Goal: Task Accomplishment & Management: Complete application form

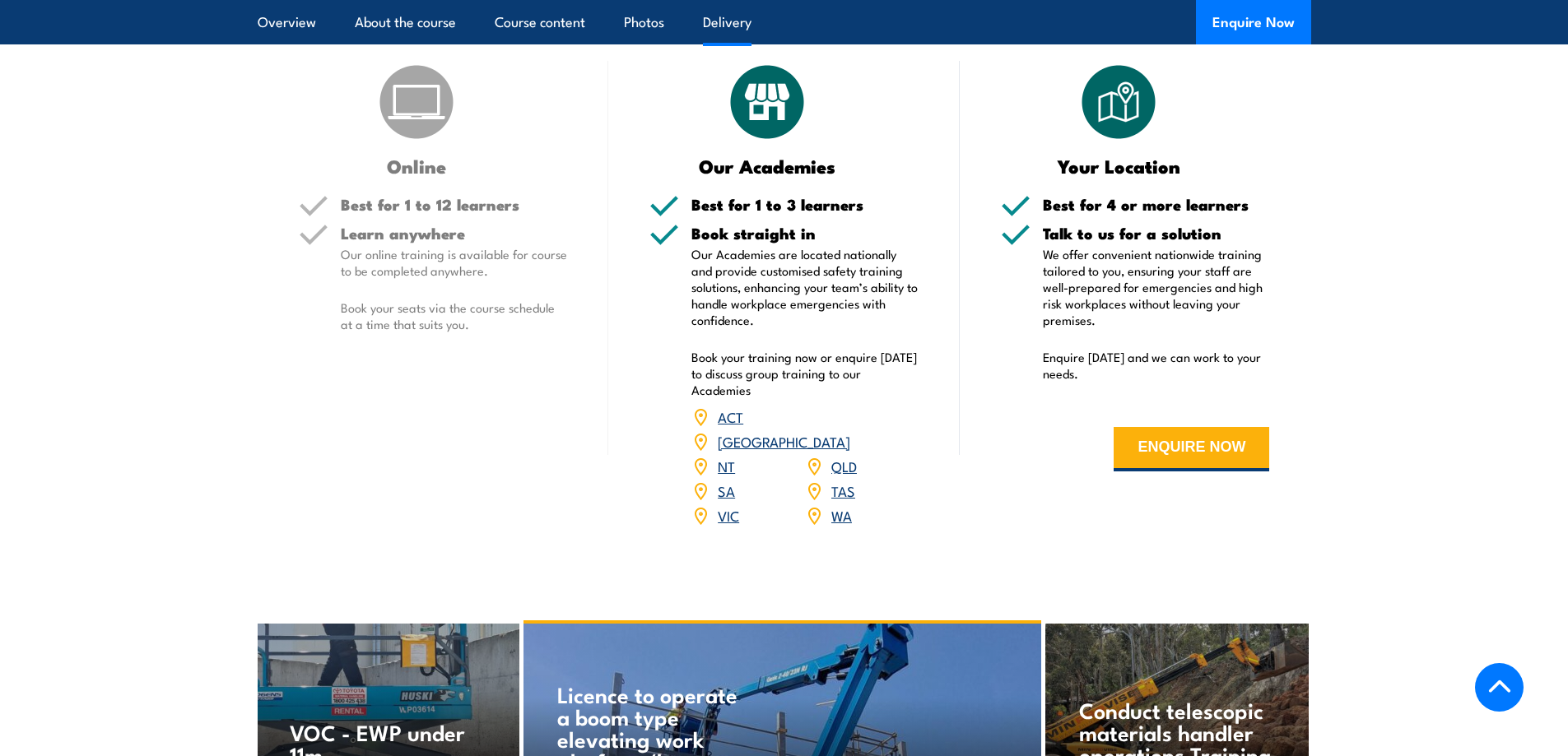
scroll to position [2057, 0]
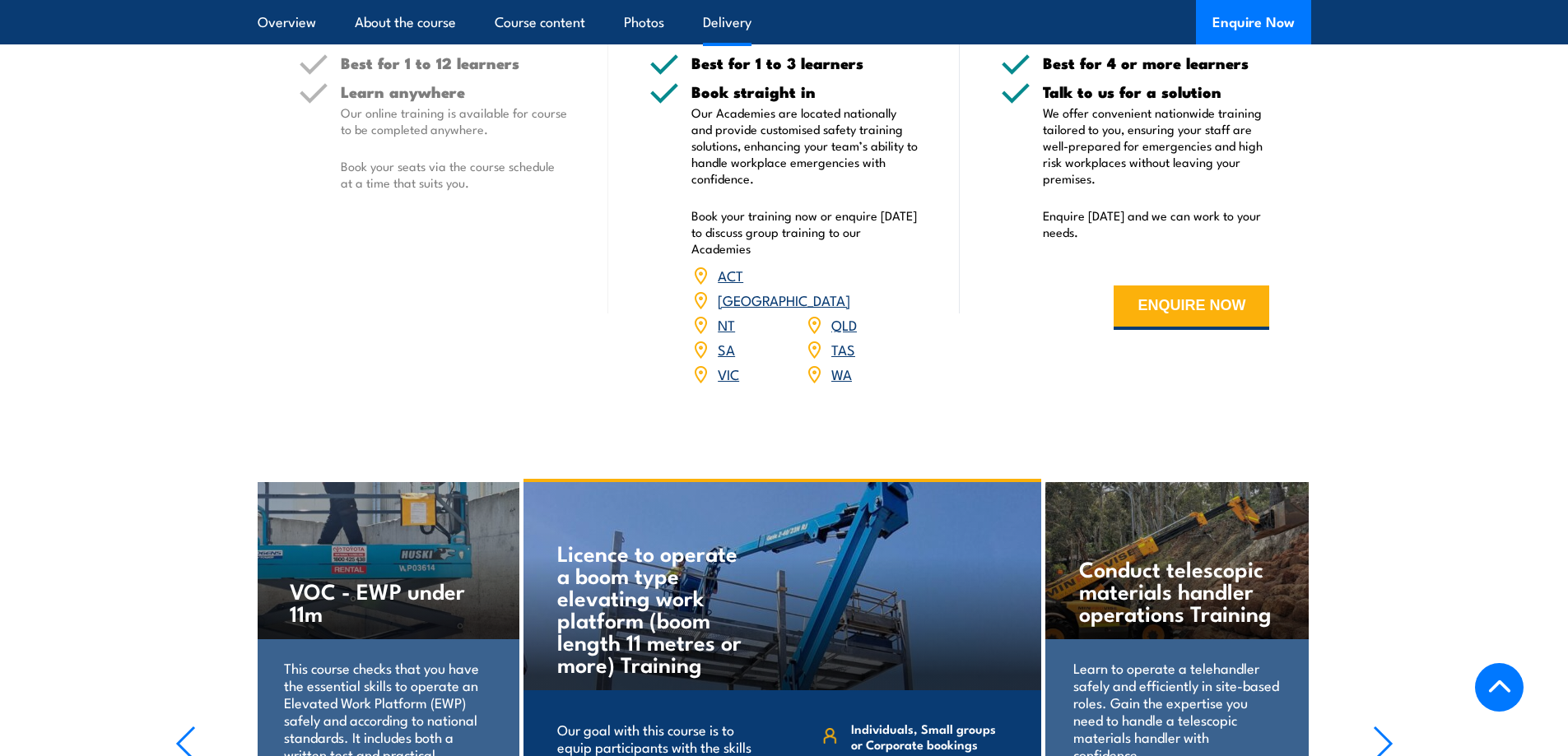
click at [845, 290] on link "[GEOGRAPHIC_DATA]" at bounding box center [784, 299] width 133 height 19
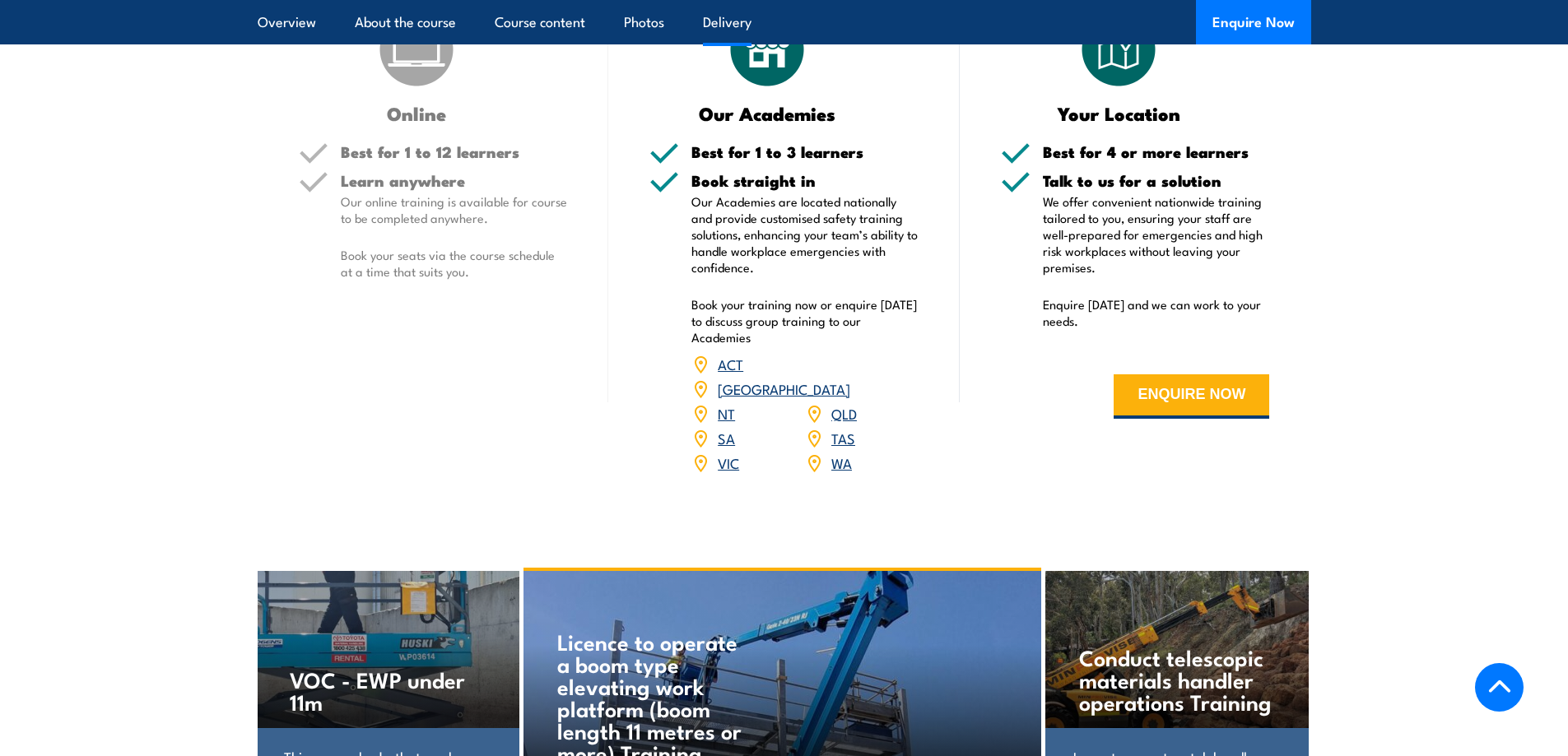
scroll to position [1974, 0]
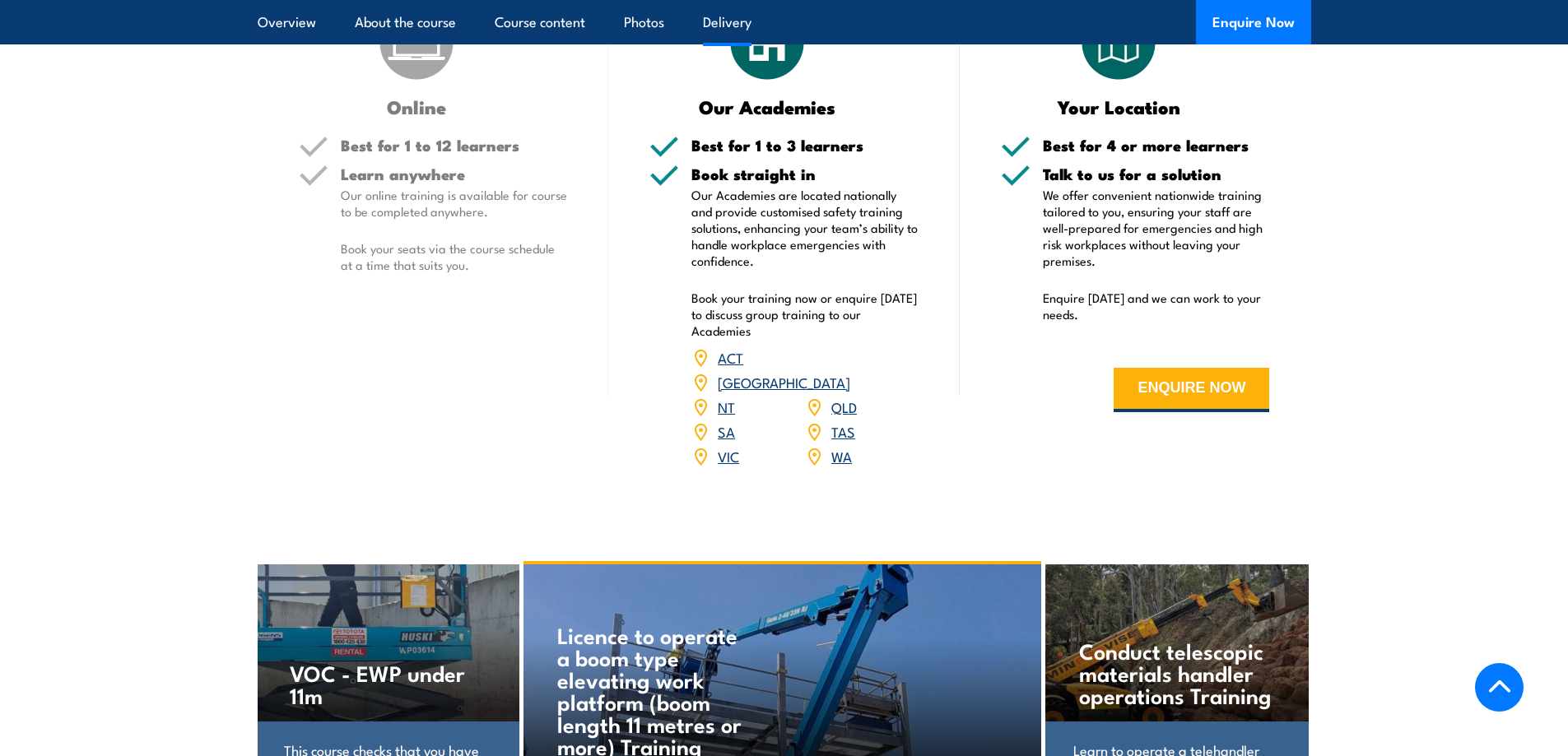
click at [847, 372] on link "[GEOGRAPHIC_DATA]" at bounding box center [784, 382] width 133 height 19
click at [841, 372] on link "[GEOGRAPHIC_DATA]" at bounding box center [784, 382] width 133 height 19
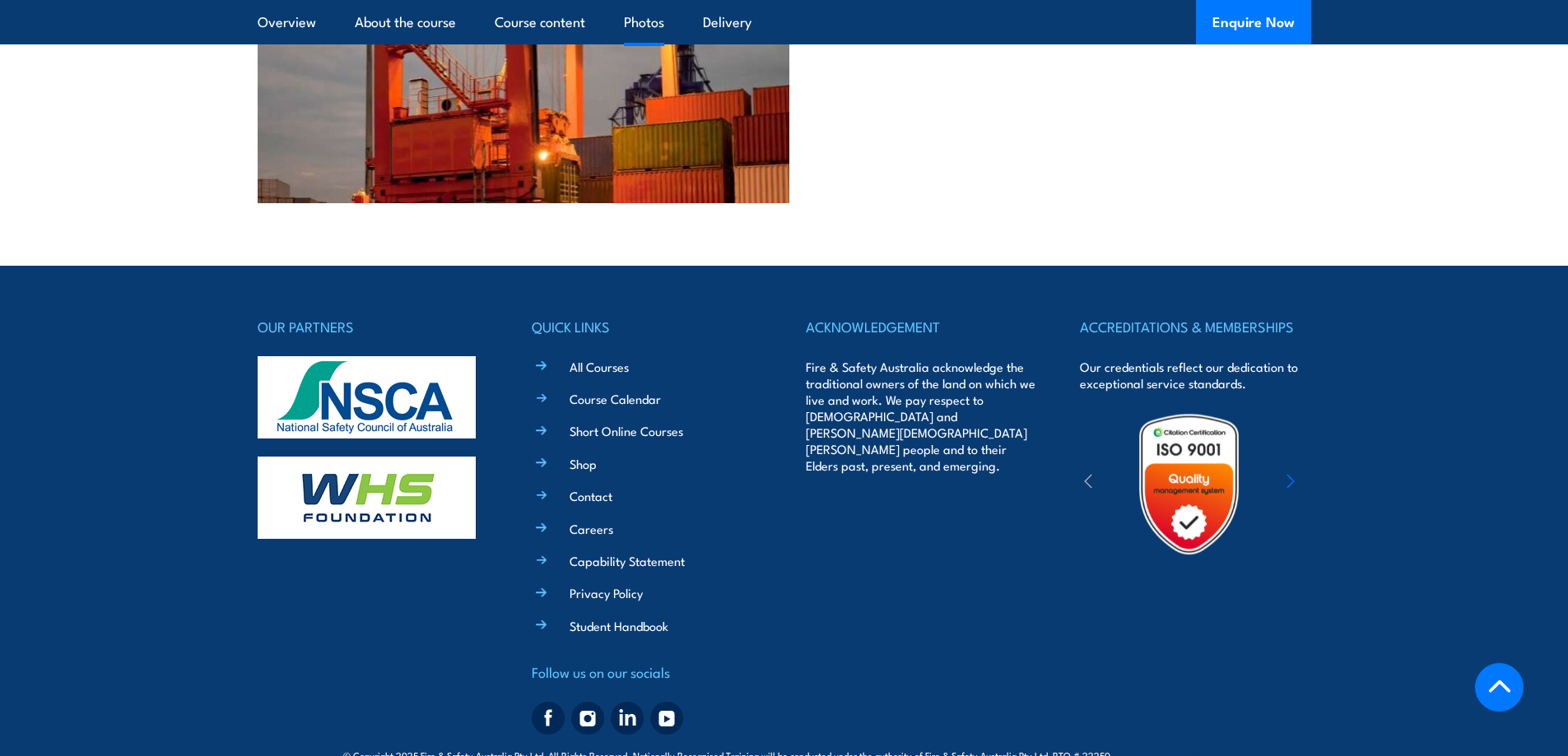
scroll to position [3428, 0]
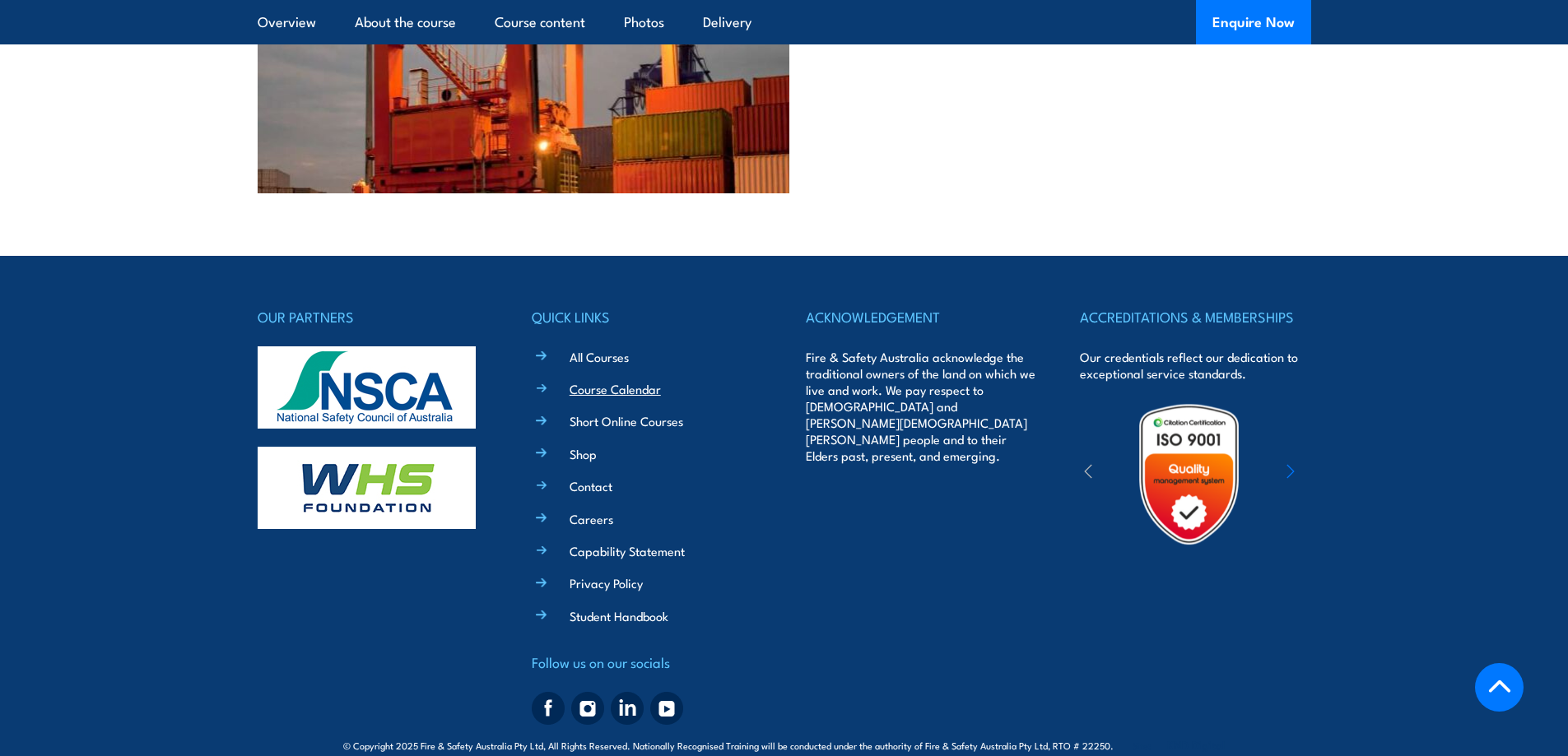
click at [597, 380] on link "Course Calendar" at bounding box center [615, 389] width 91 height 17
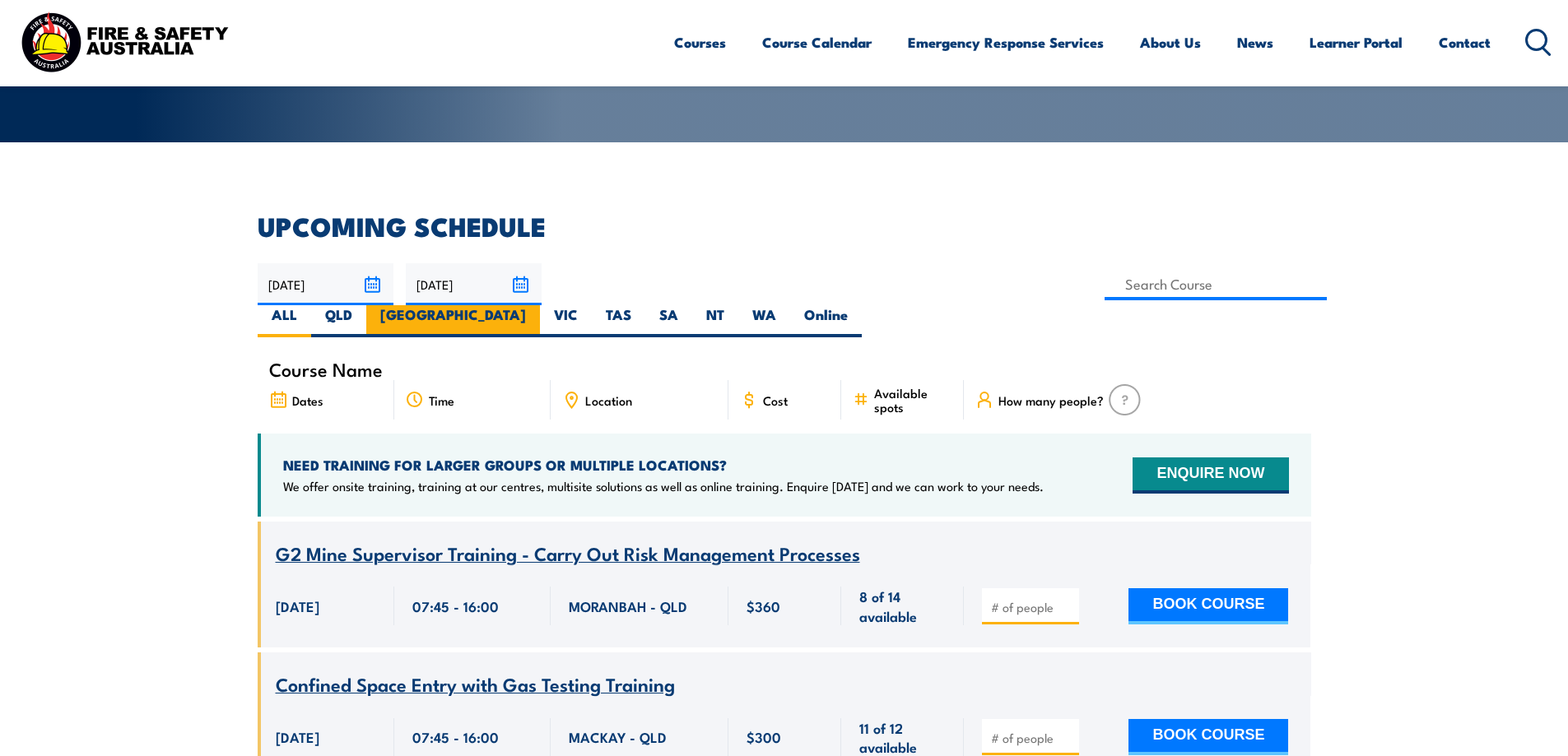
click at [540, 305] on label "[GEOGRAPHIC_DATA]" at bounding box center [453, 321] width 174 height 32
click at [536, 305] on input "[GEOGRAPHIC_DATA]" at bounding box center [530, 310] width 11 height 11
radio input "true"
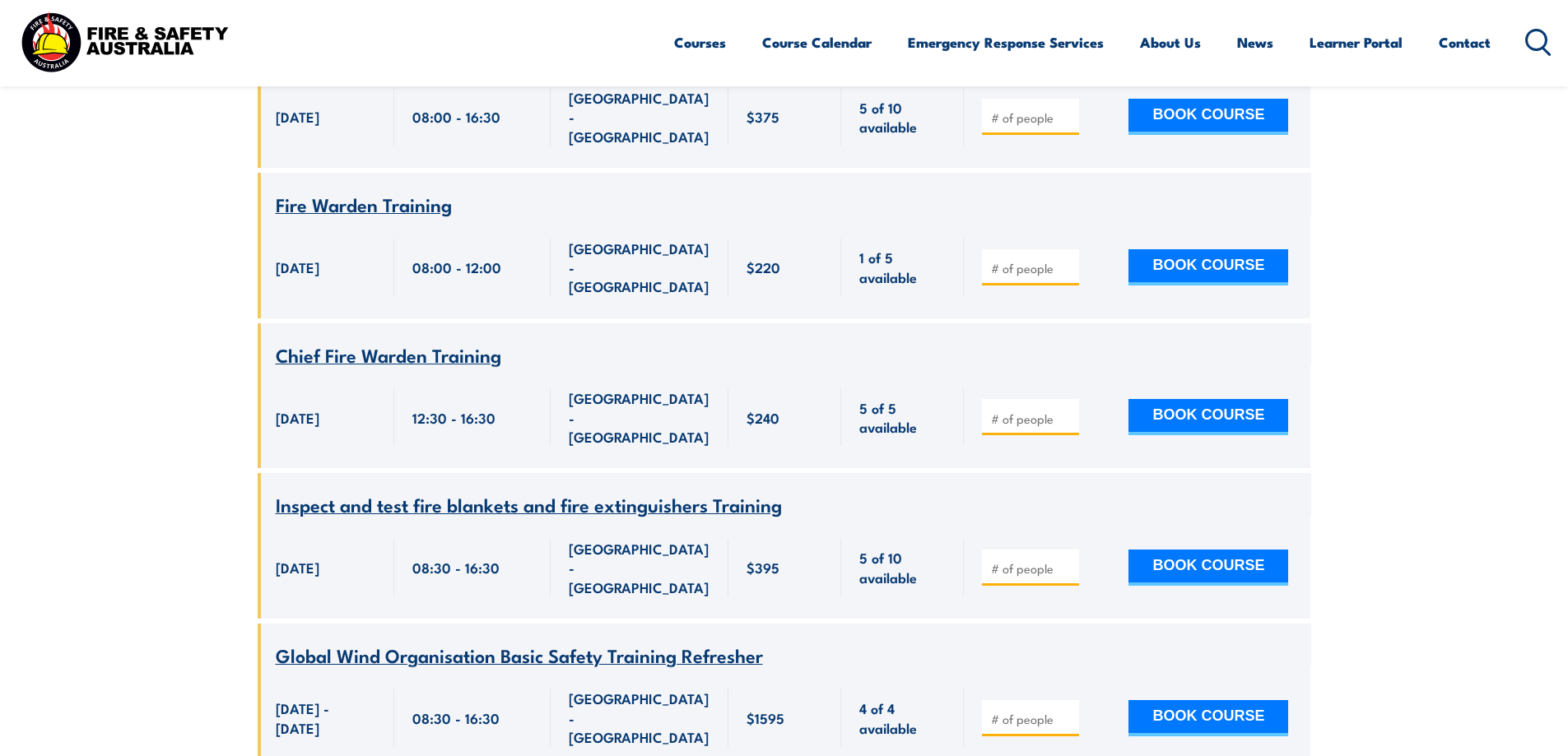
scroll to position [3834, 0]
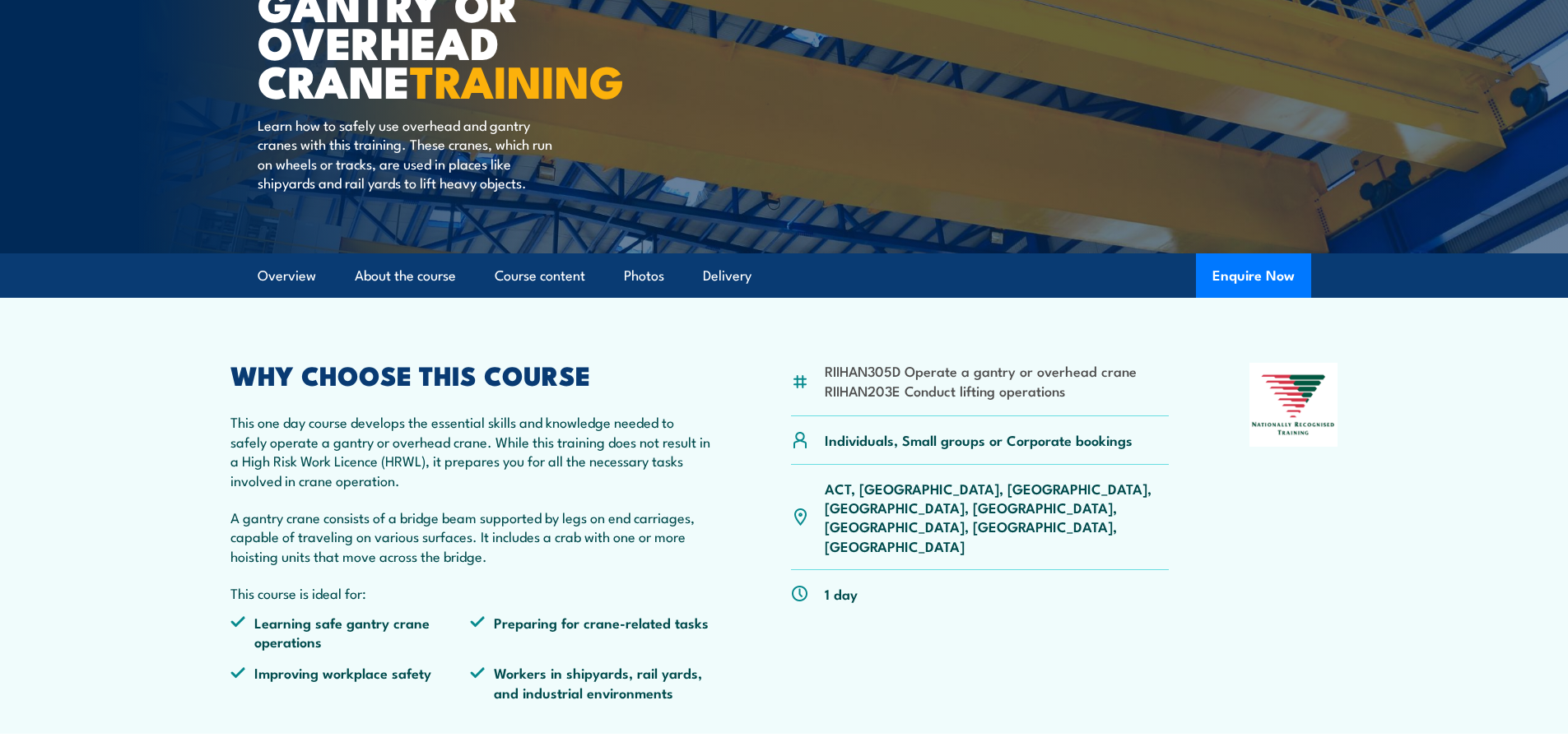
scroll to position [247, 0]
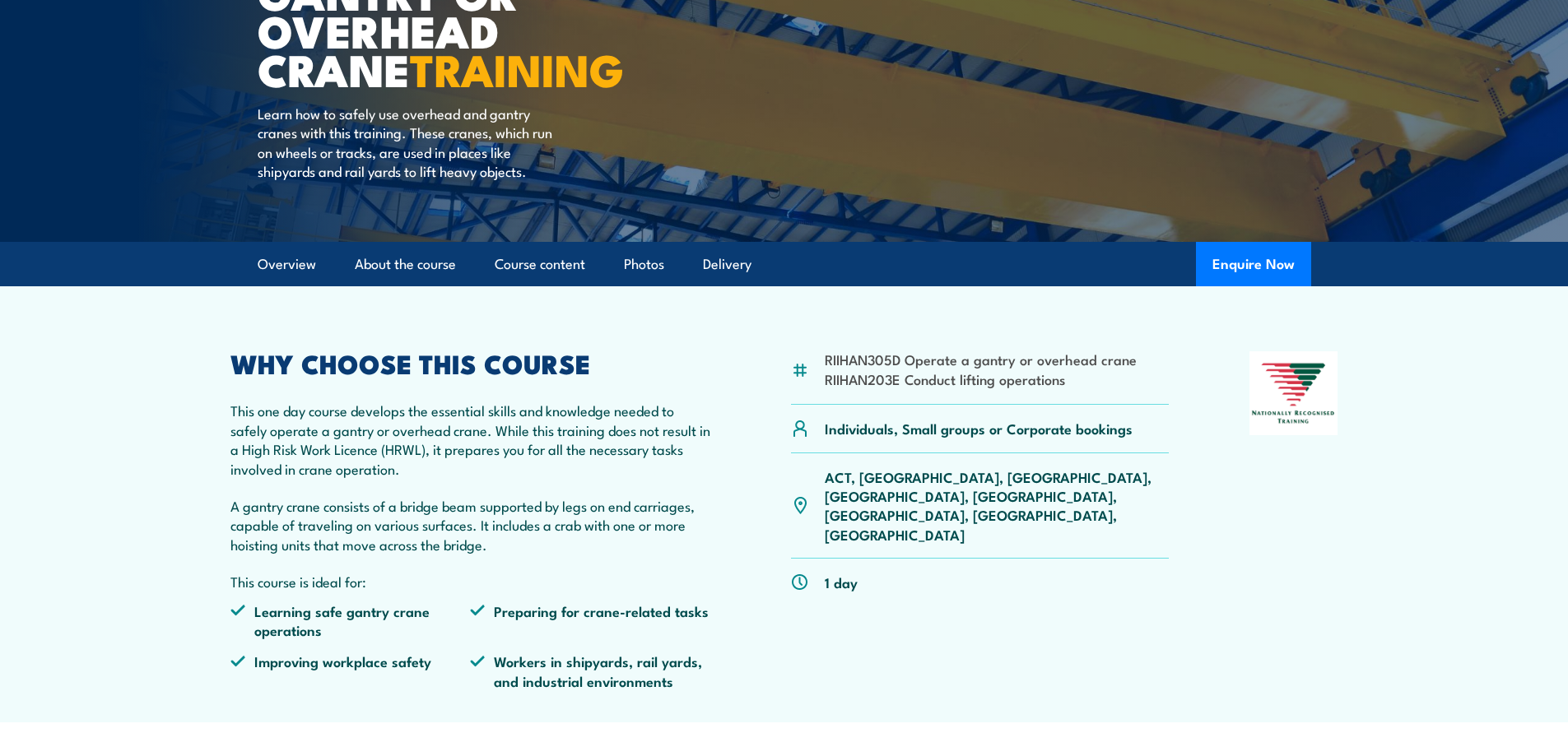
click at [803, 496] on img at bounding box center [800, 505] width 18 height 18
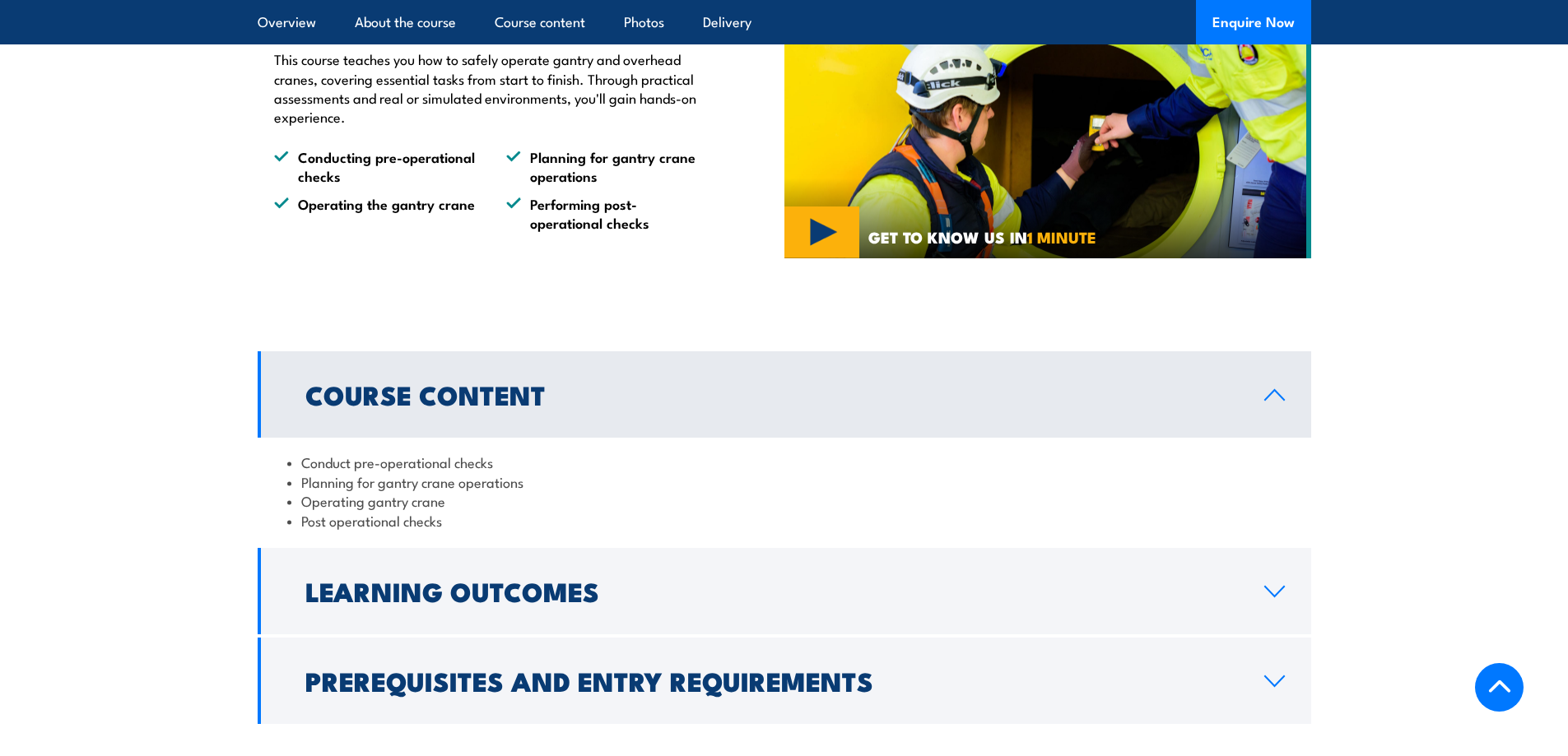
scroll to position [1316, 0]
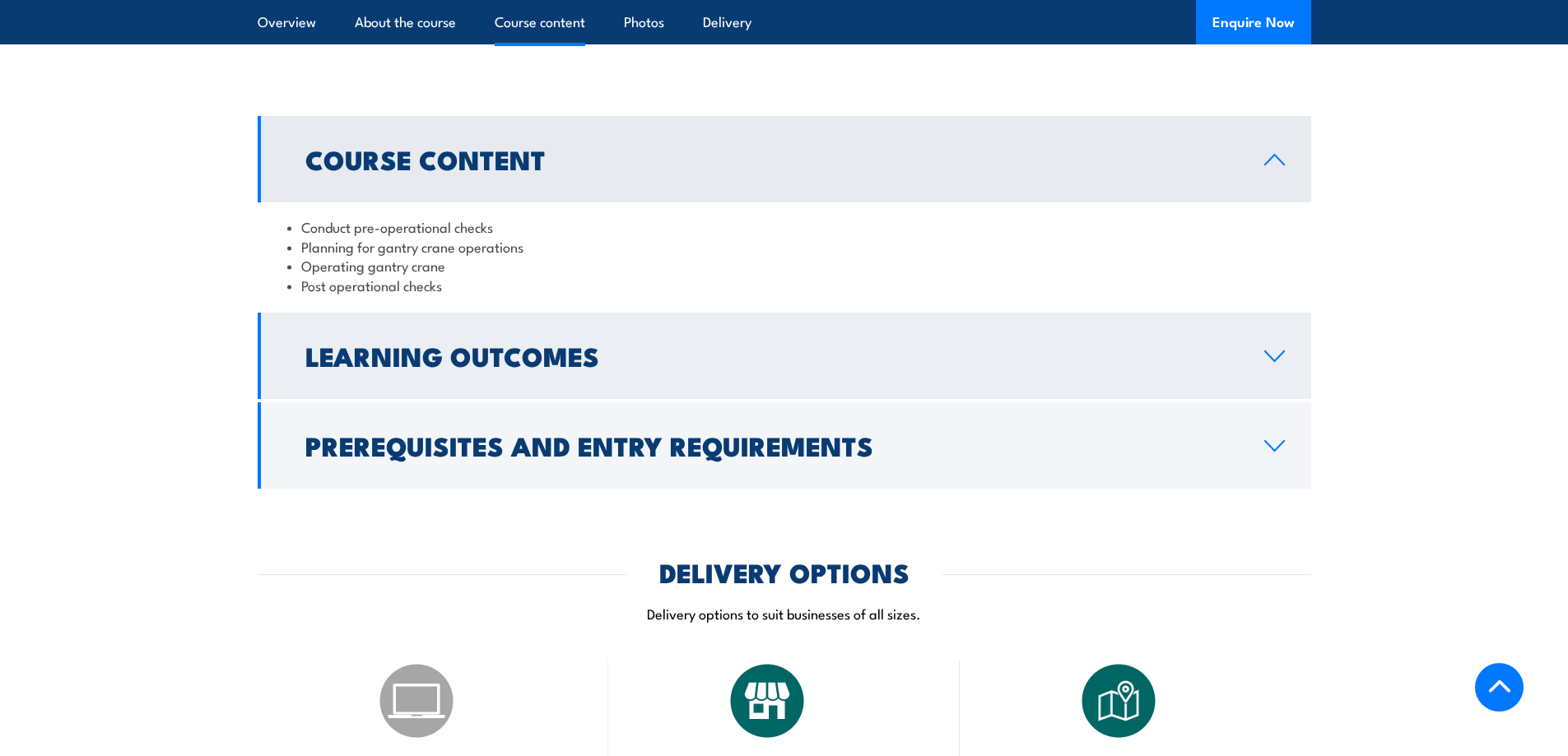
click at [1274, 357] on icon at bounding box center [1274, 357] width 22 height 14
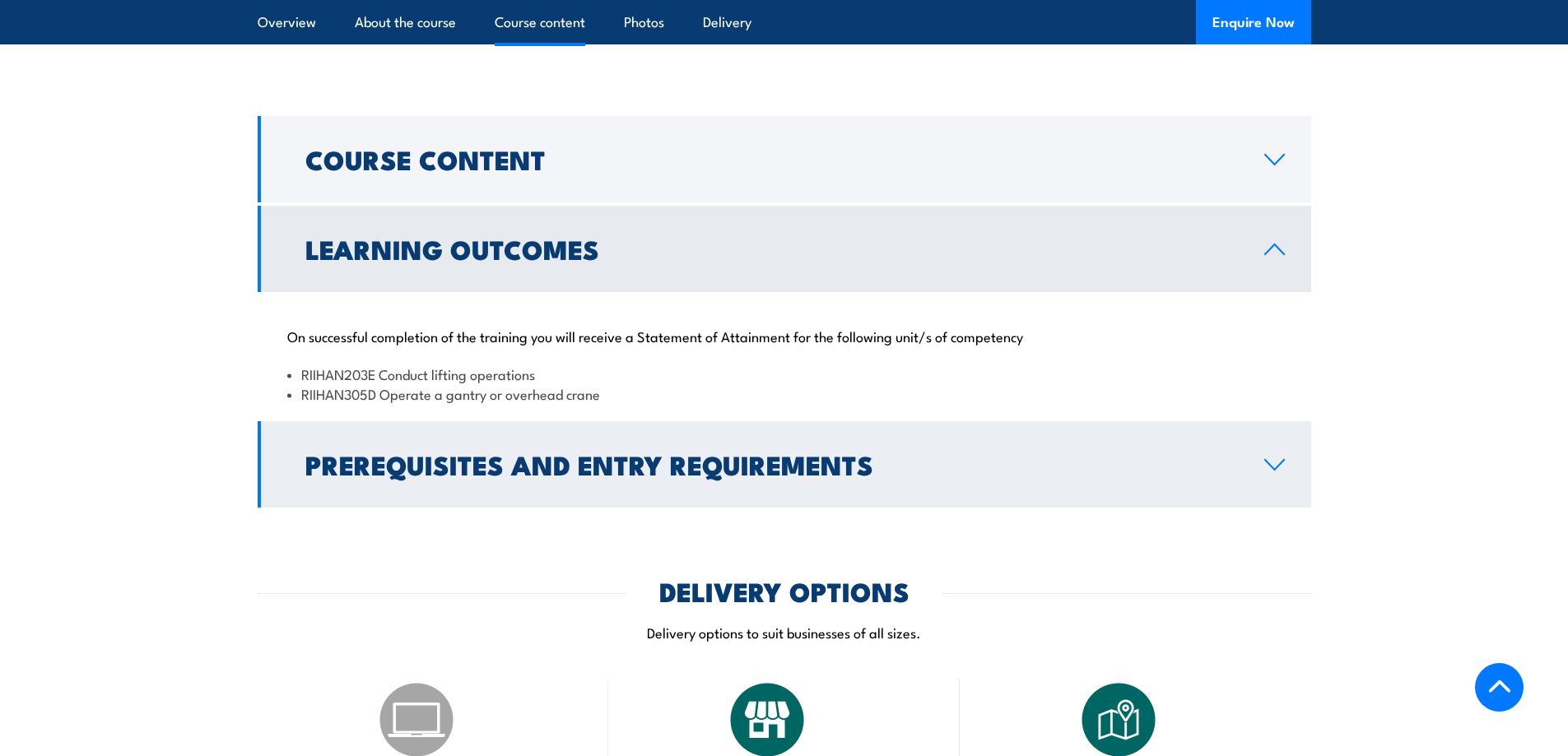
click at [1273, 466] on icon at bounding box center [1274, 465] width 22 height 14
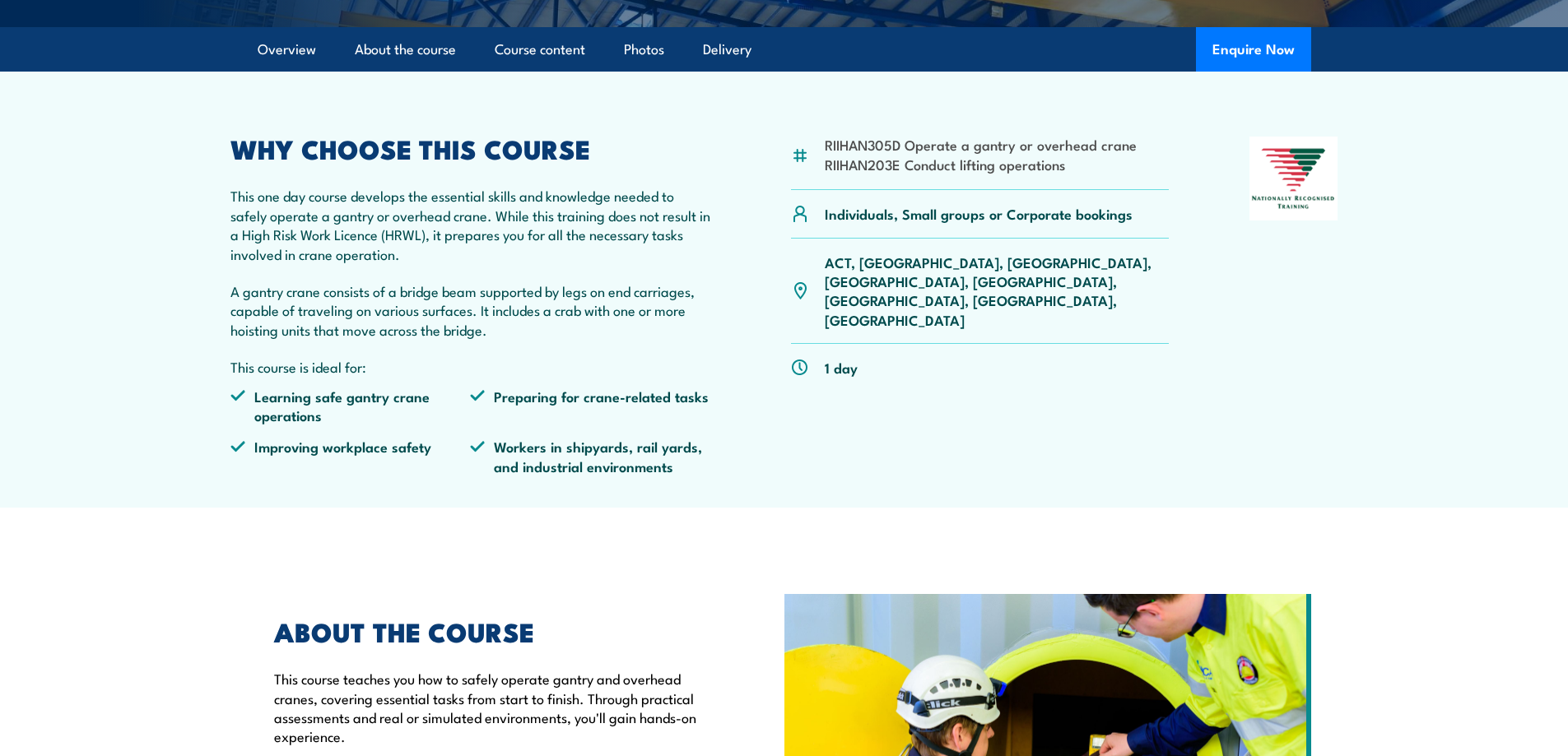
scroll to position [165, 0]
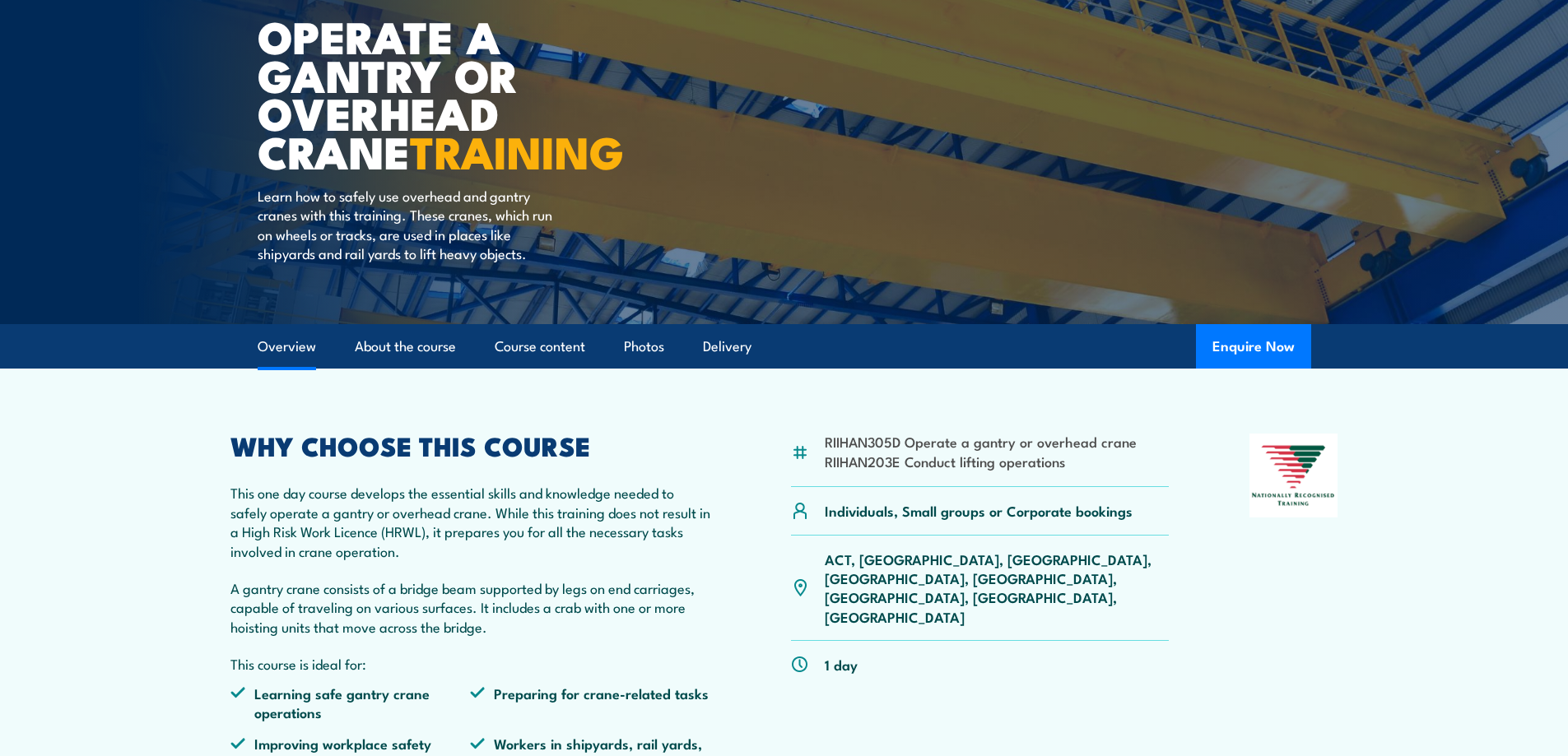
click at [272, 354] on link "Overview" at bounding box center [287, 346] width 58 height 44
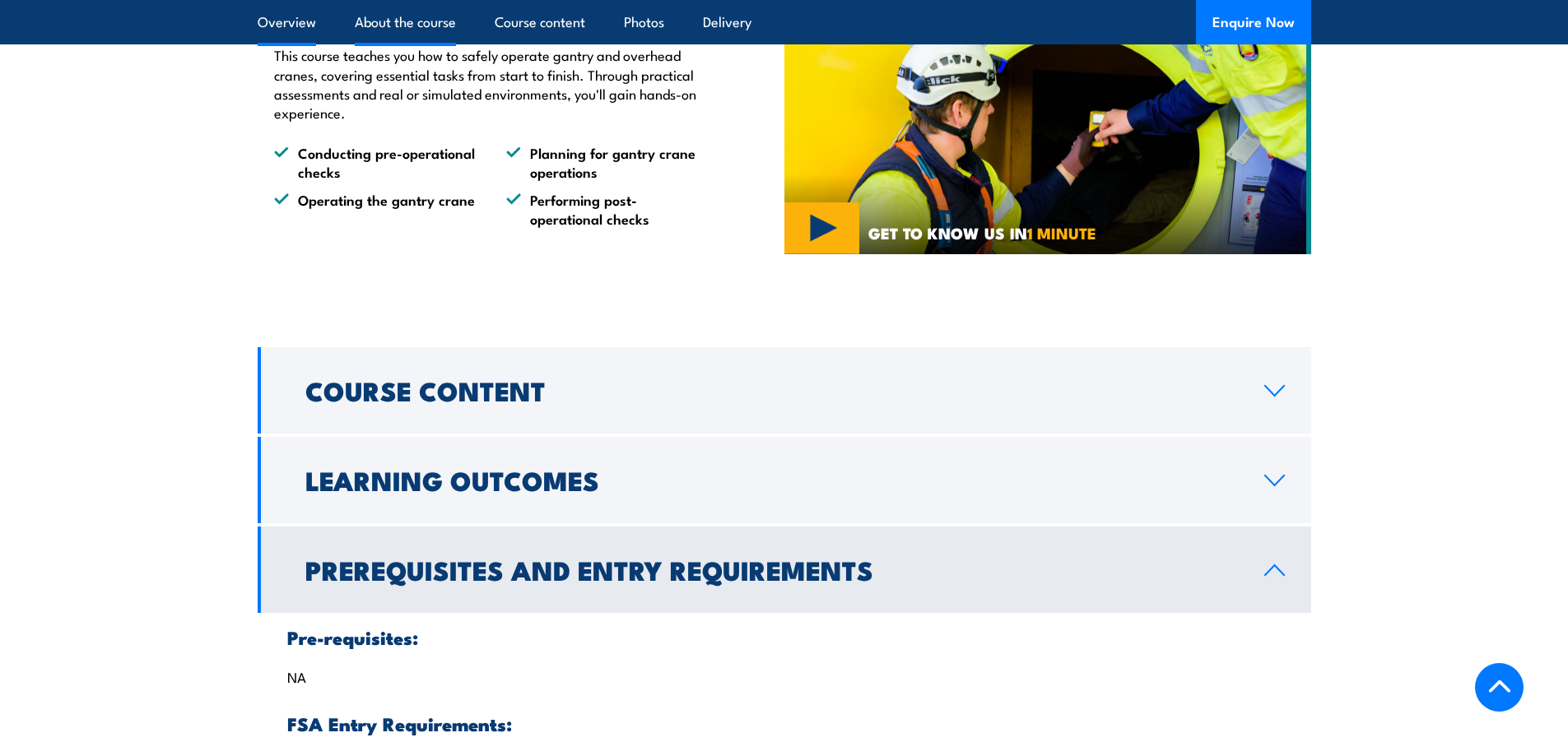
scroll to position [1089, 0]
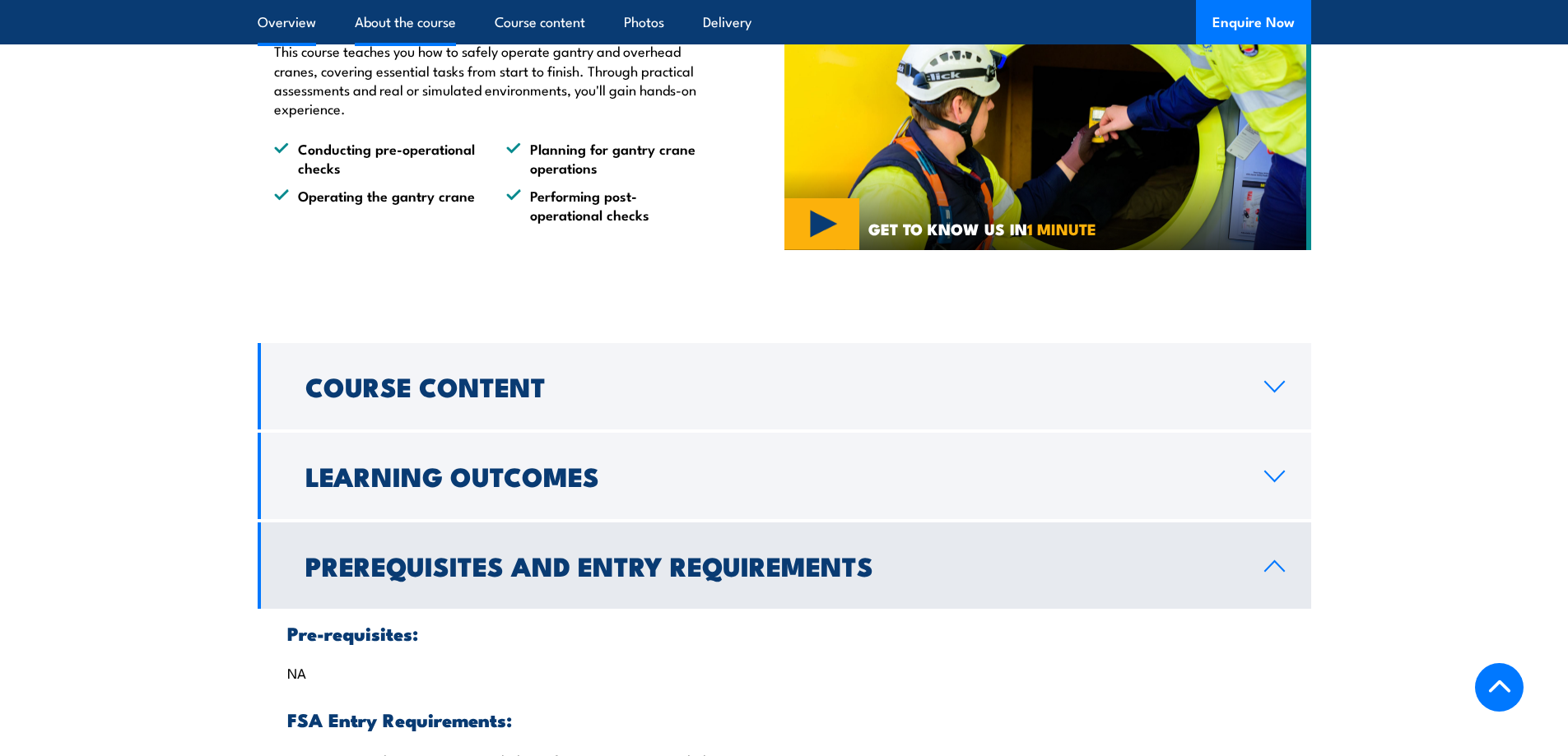
click at [272, 354] on link "Course Content" at bounding box center [784, 386] width 1054 height 86
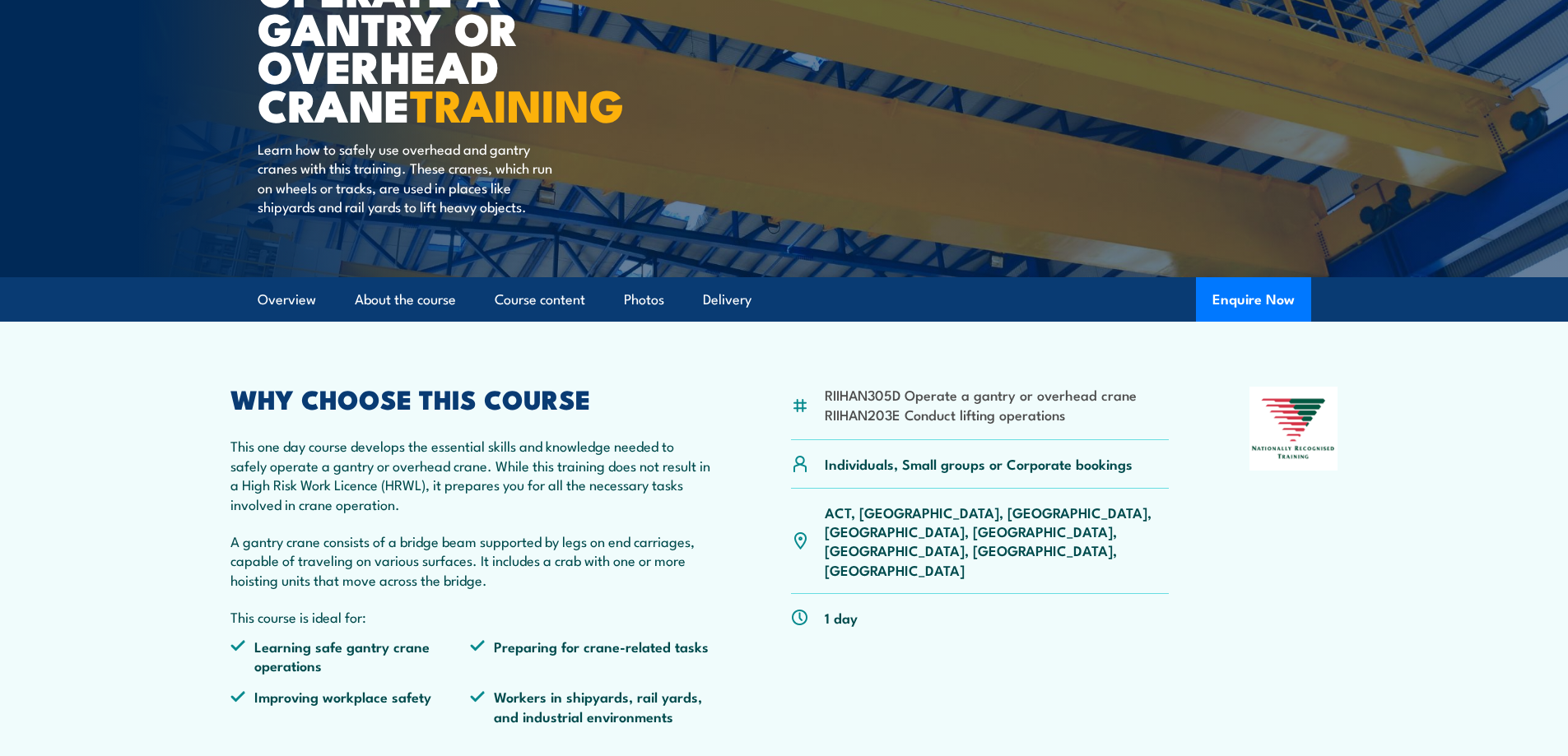
scroll to position [239, 0]
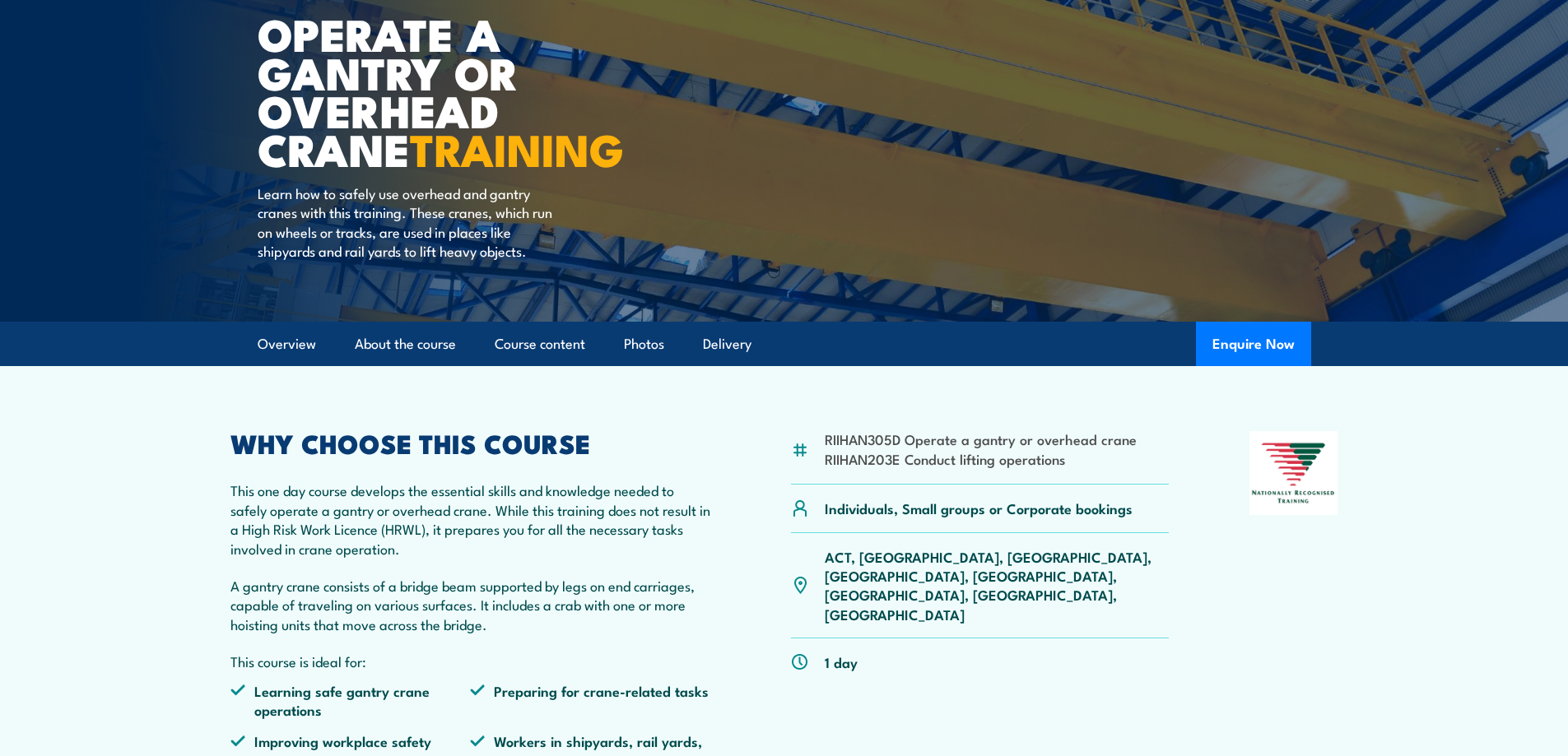
scroll to position [165, 0]
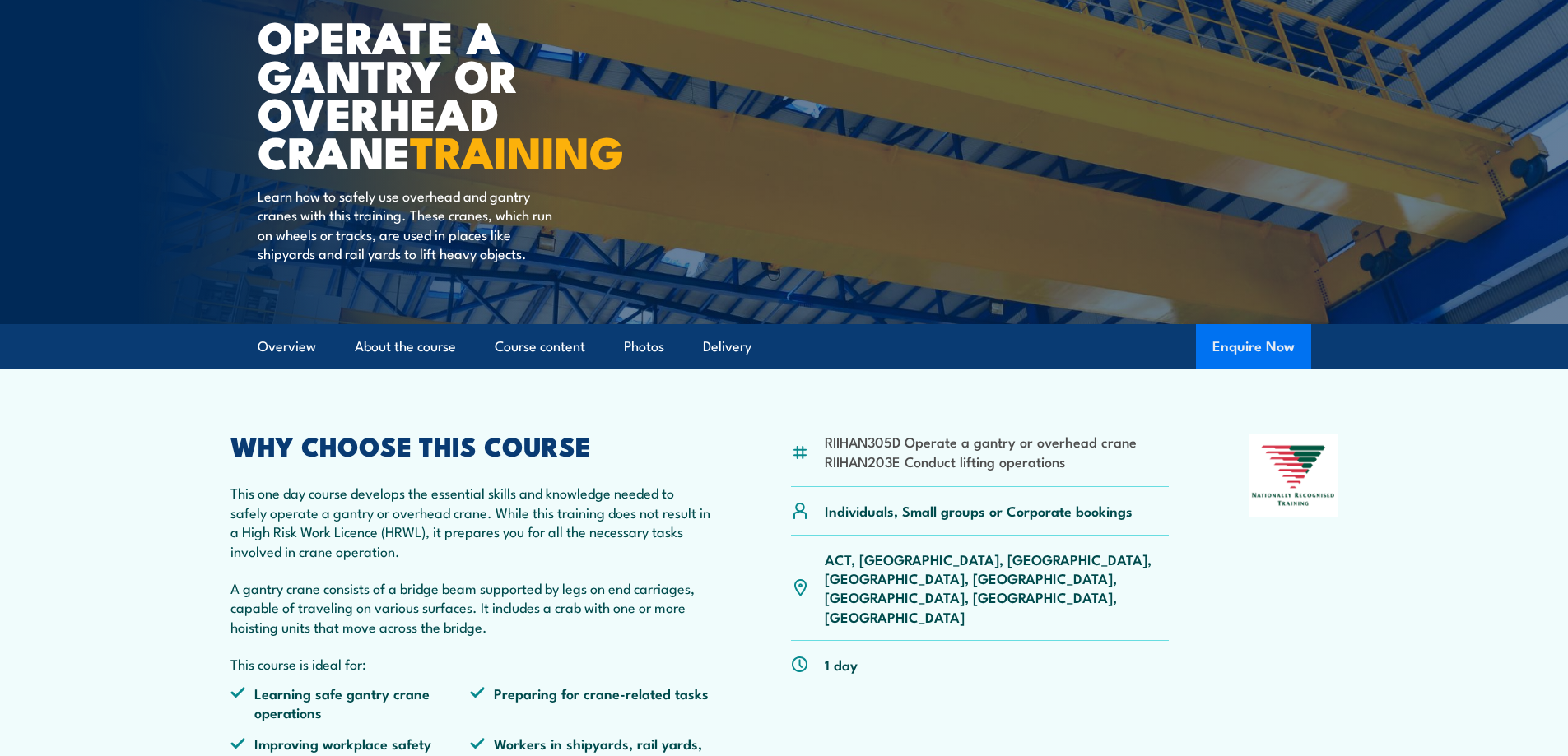
click at [1233, 340] on button "Enquire Now" at bounding box center [1253, 346] width 115 height 45
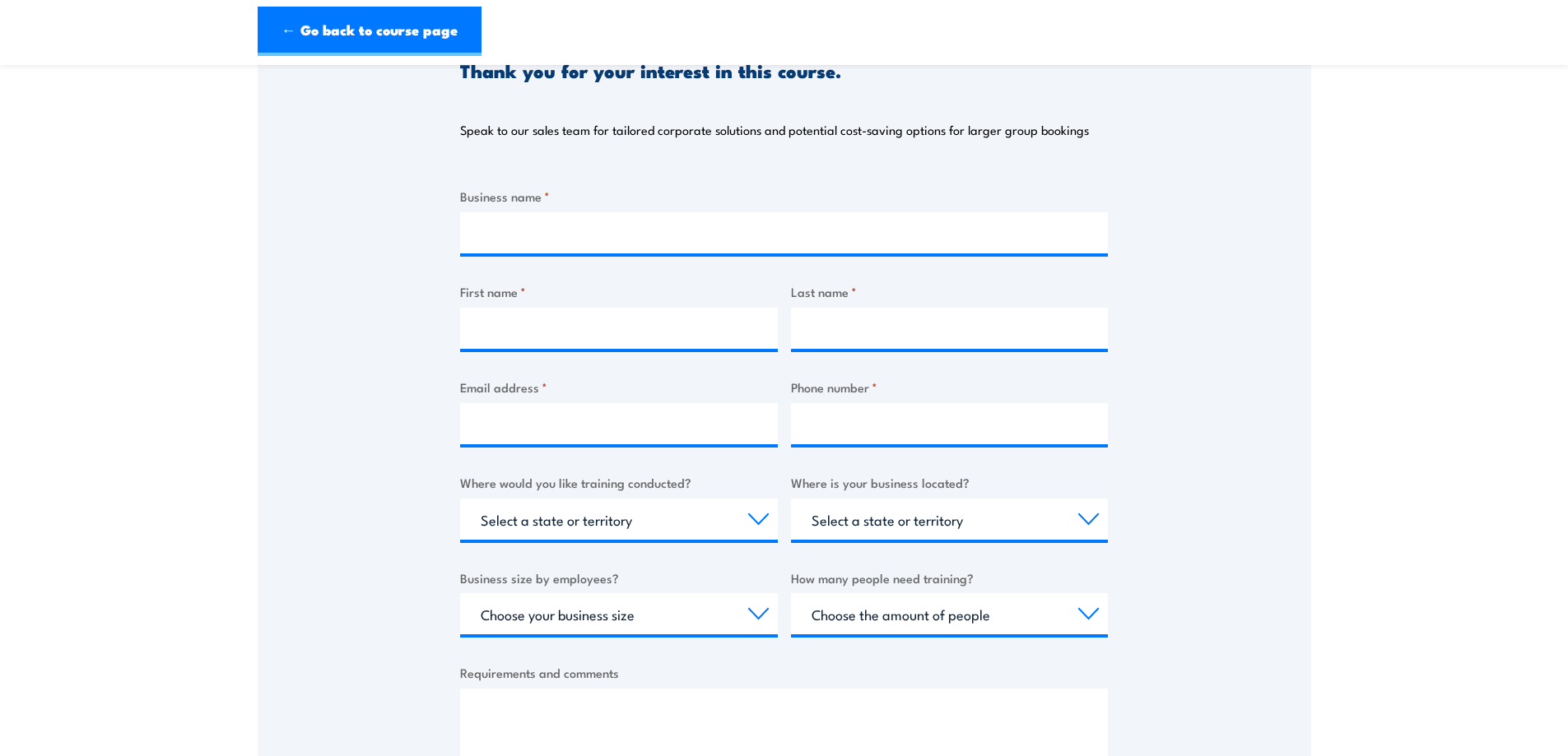
scroll to position [247, 0]
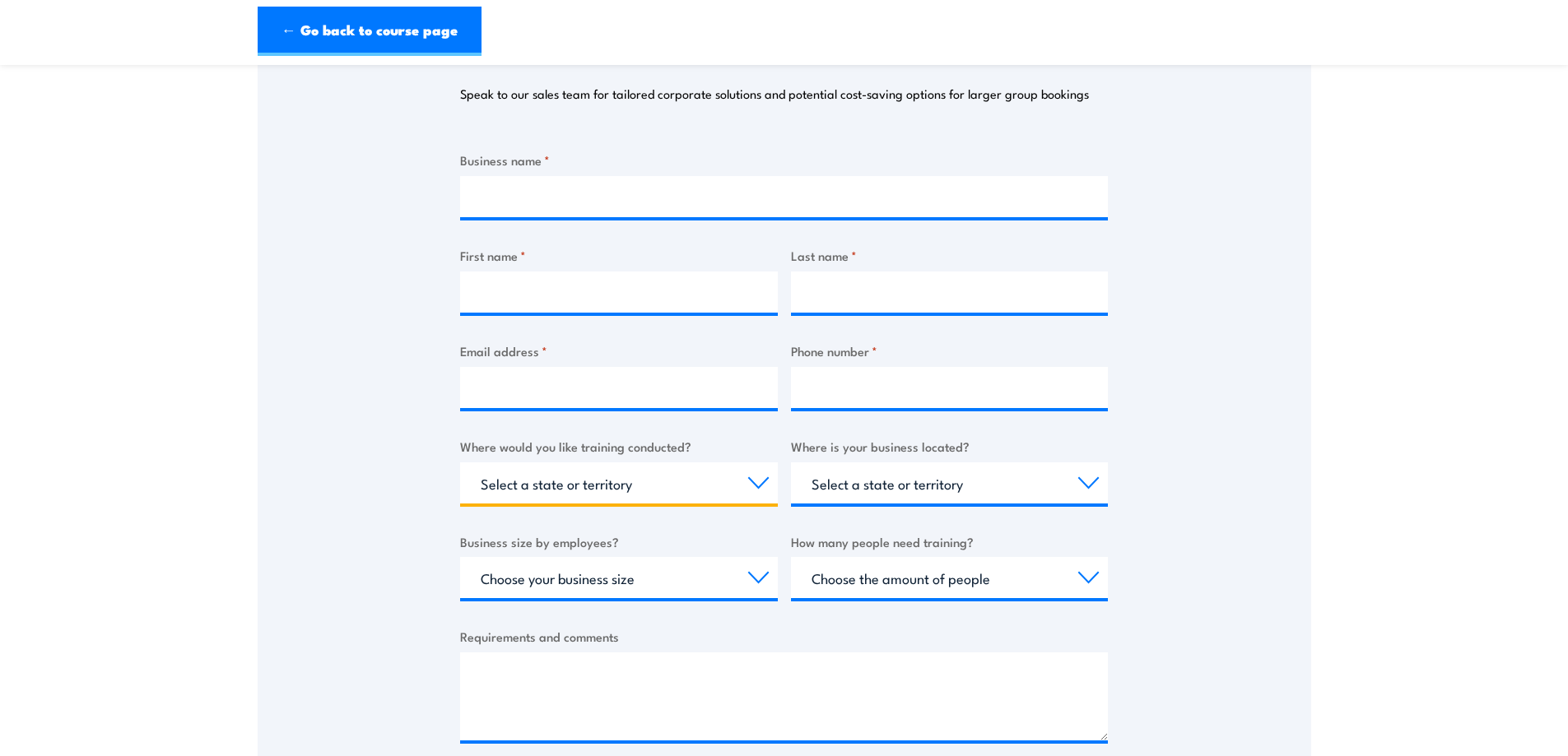
click at [757, 471] on select "Select a state or territory Nationally - multiple locations QLD NSW VIC SA ACT …" at bounding box center [620, 483] width 318 height 41
select select "[GEOGRAPHIC_DATA]"
click at [461, 462] on select "Select a state or territory Nationally - multiple locations QLD NSW VIC SA ACT …" at bounding box center [620, 483] width 318 height 41
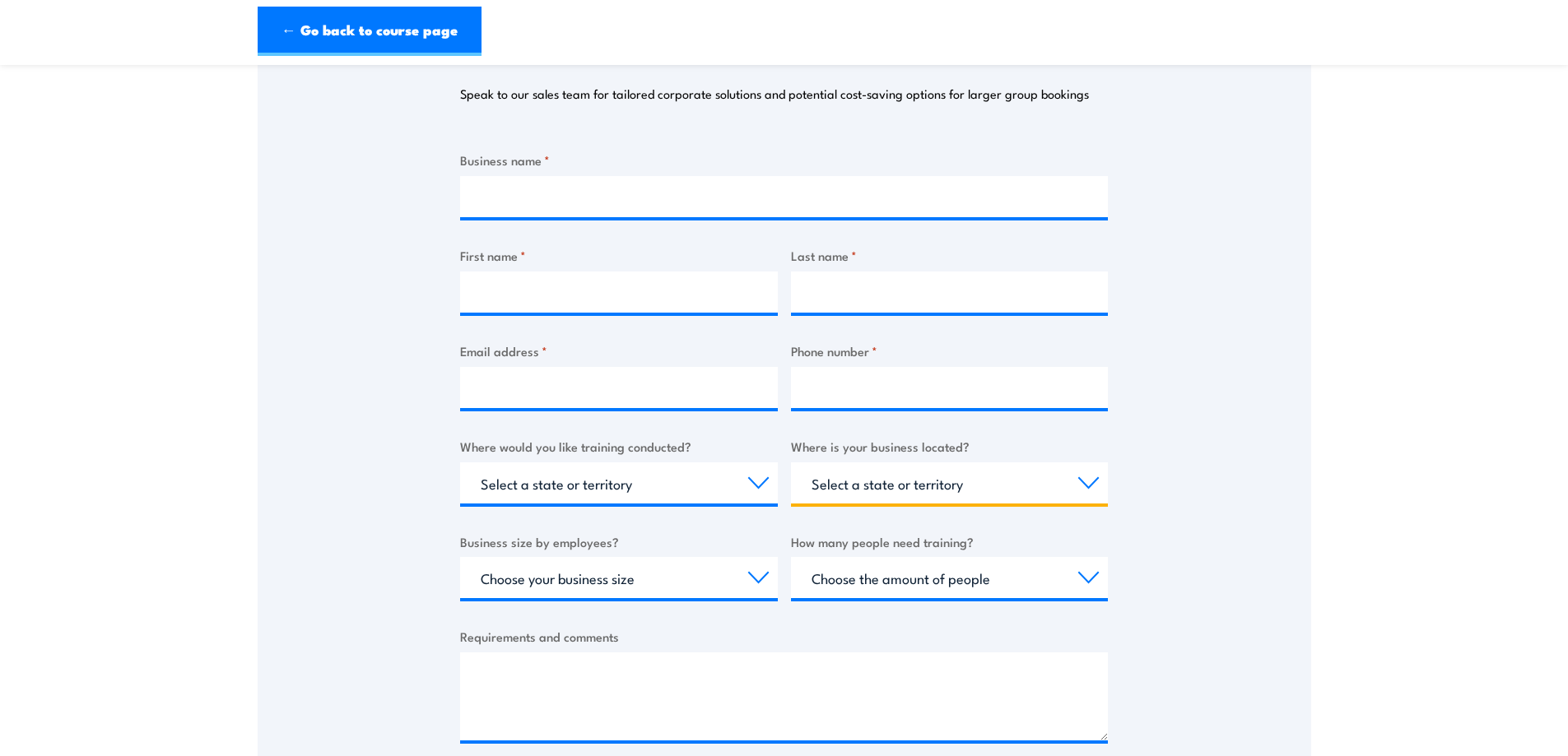
click at [1094, 493] on select "Select a state or territory QLD NSW VIC SA ACT WA TAS NT" at bounding box center [950, 483] width 318 height 41
click at [622, 525] on div "Business name * First name * Last name * Email address * Phone number * Where w…" at bounding box center [784, 459] width 648 height 618
click at [634, 571] on select "Choose your business size 1 to 19 20 to 199 200+" at bounding box center [620, 578] width 318 height 41
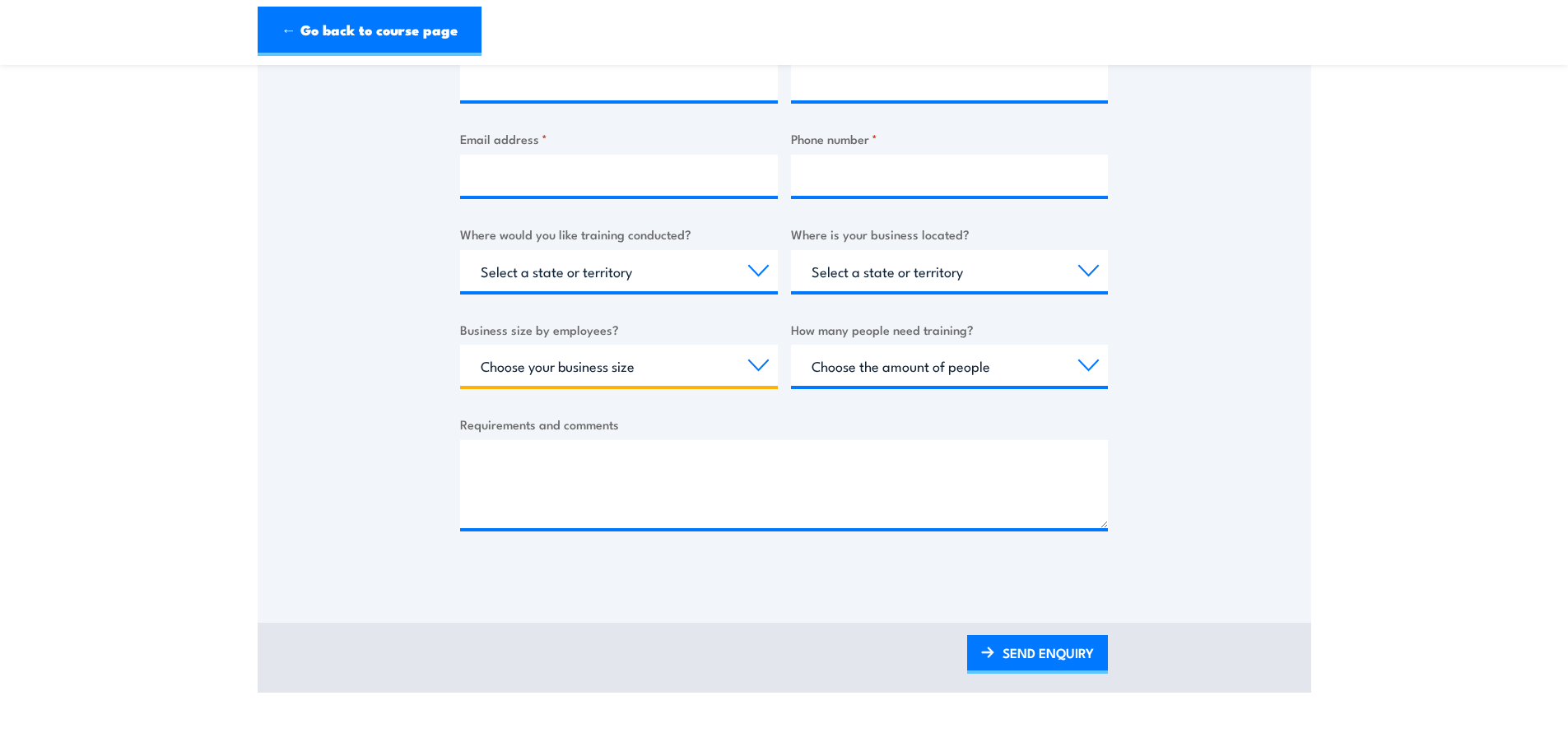
scroll to position [493, 0]
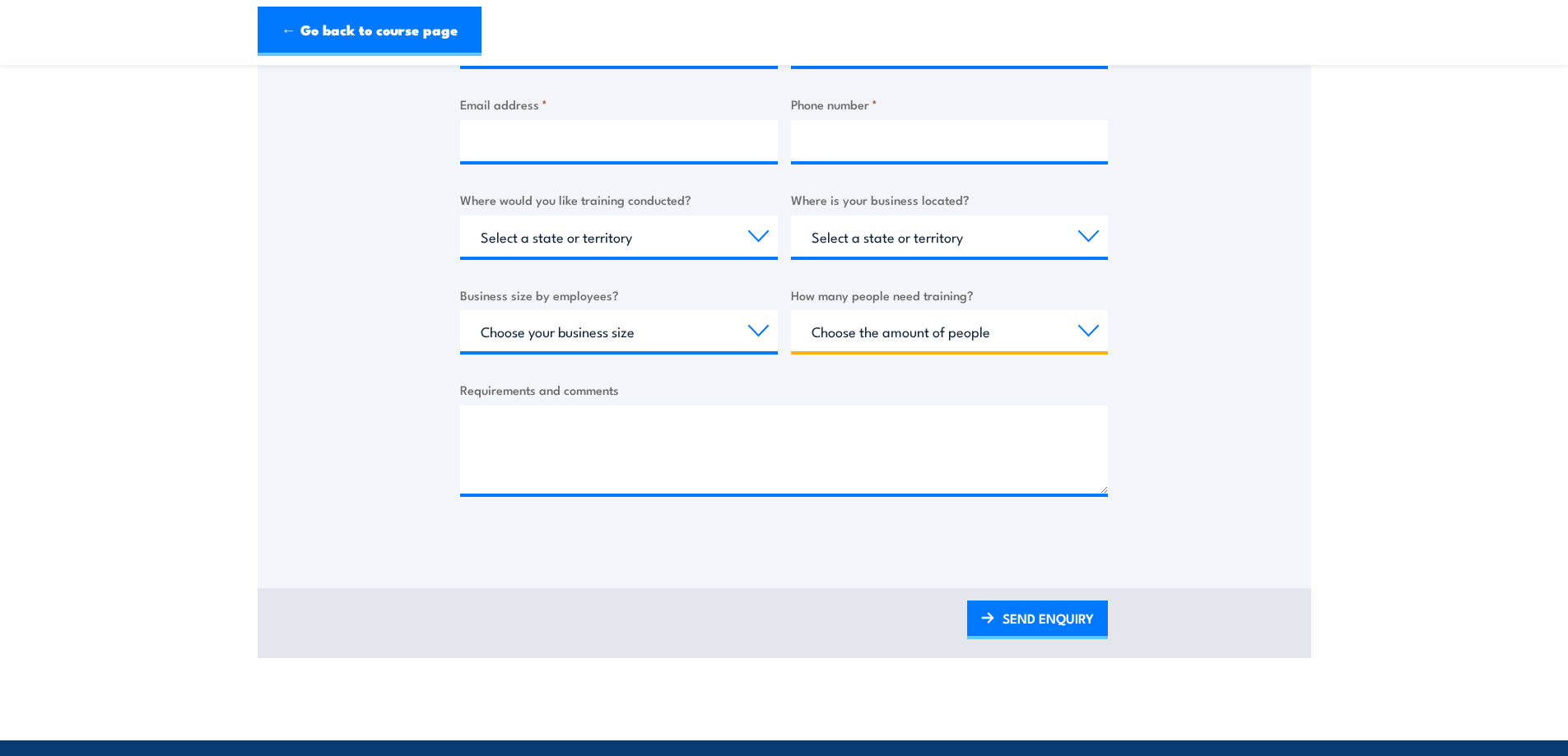
click at [915, 332] on select "Choose the amount of people 1 to 4 5 to 19 20+" at bounding box center [950, 331] width 318 height 41
select select "1 to 4"
click at [791, 310] on select "Choose the amount of people 1 to 4 5 to 19 20+" at bounding box center [950, 331] width 318 height 41
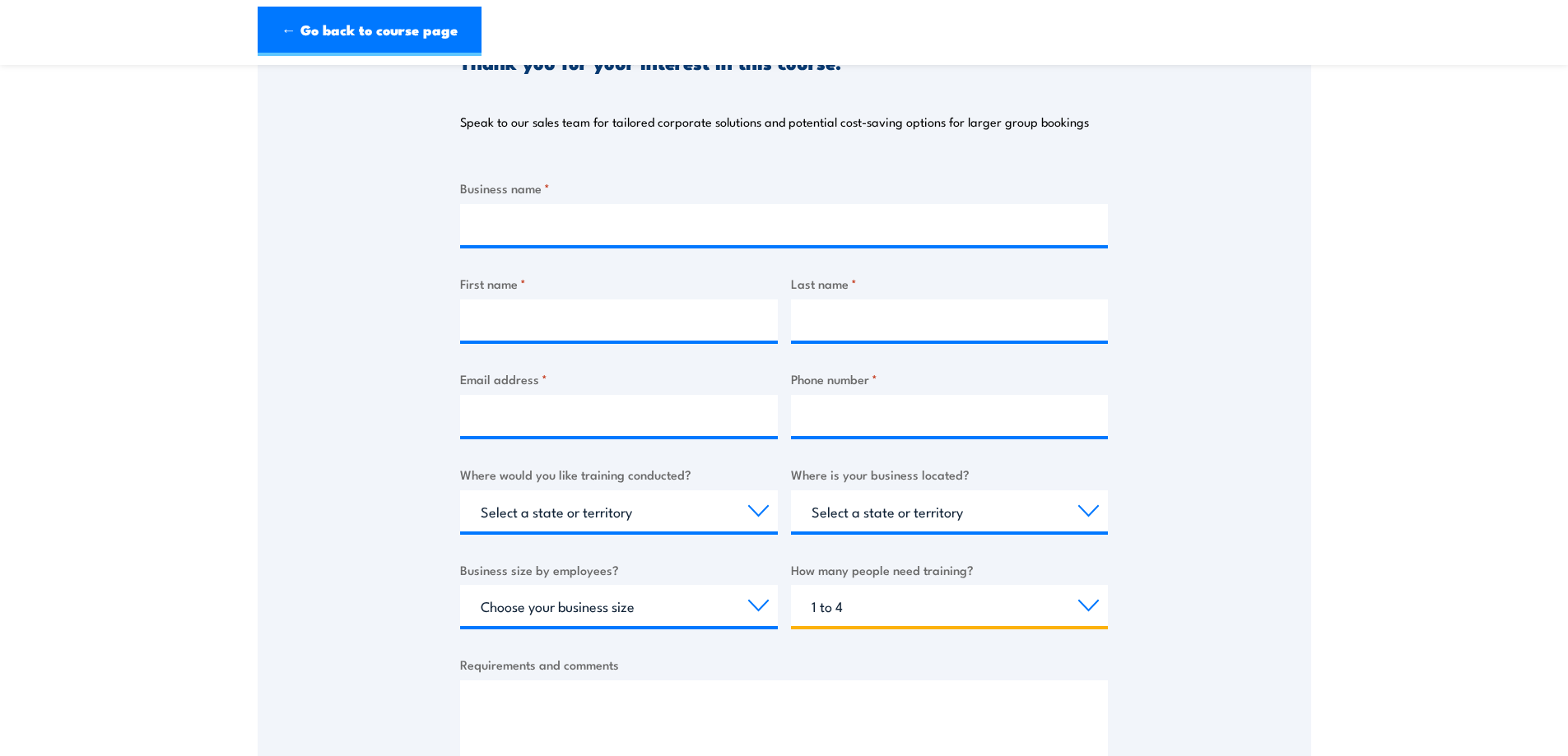
scroll to position [0, 0]
